Goal: Transaction & Acquisition: Subscribe to service/newsletter

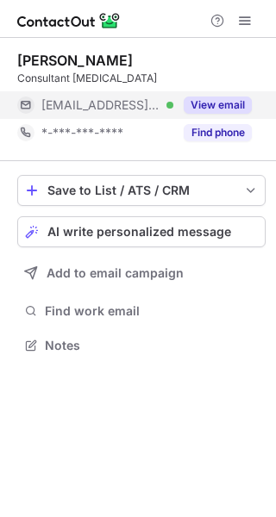
scroll to position [334, 276]
click at [220, 100] on button "View email" at bounding box center [218, 105] width 68 height 17
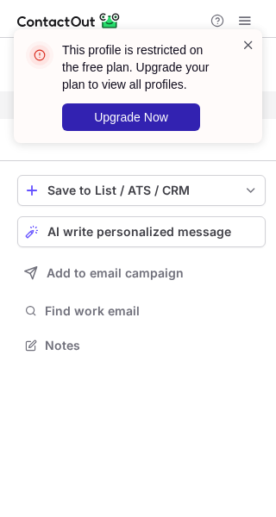
click at [242, 47] on span at bounding box center [248, 44] width 14 height 17
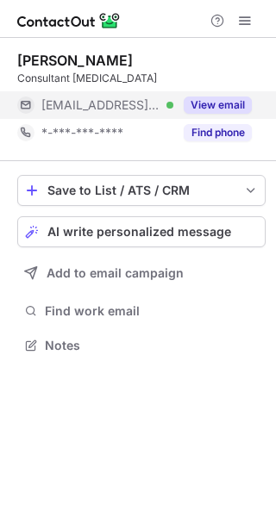
click at [248, 28] on div "This profile is restricted on the free plan. Upgrade your plan to view all prof…" at bounding box center [138, 93] width 276 height 162
click at [248, 28] on span at bounding box center [245, 21] width 14 height 14
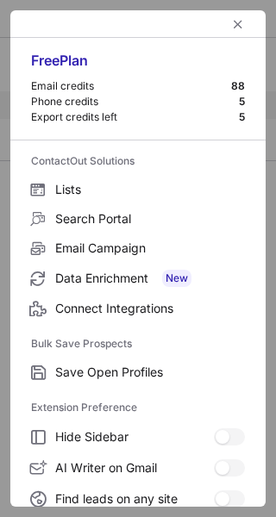
click at [248, 28] on div at bounding box center [137, 24] width 255 height 28
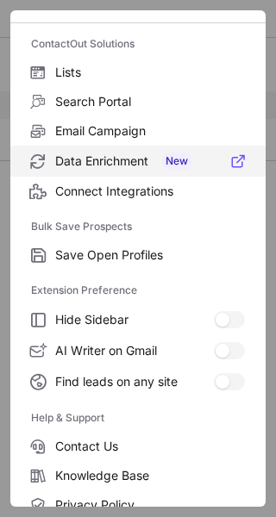
scroll to position [201, 0]
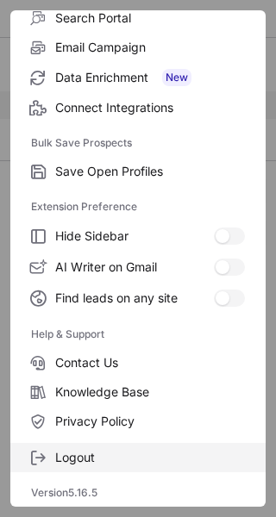
click at [118, 450] on span "Logout" at bounding box center [150, 458] width 190 height 16
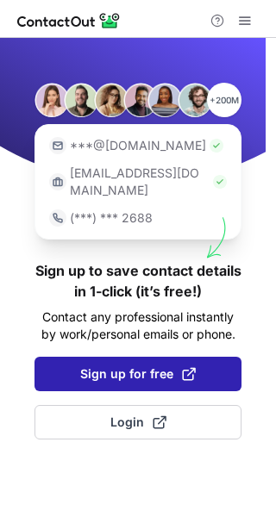
click at [74, 367] on button "Sign up for free" at bounding box center [137, 374] width 207 height 34
